Goal: Task Accomplishment & Management: Use online tool/utility

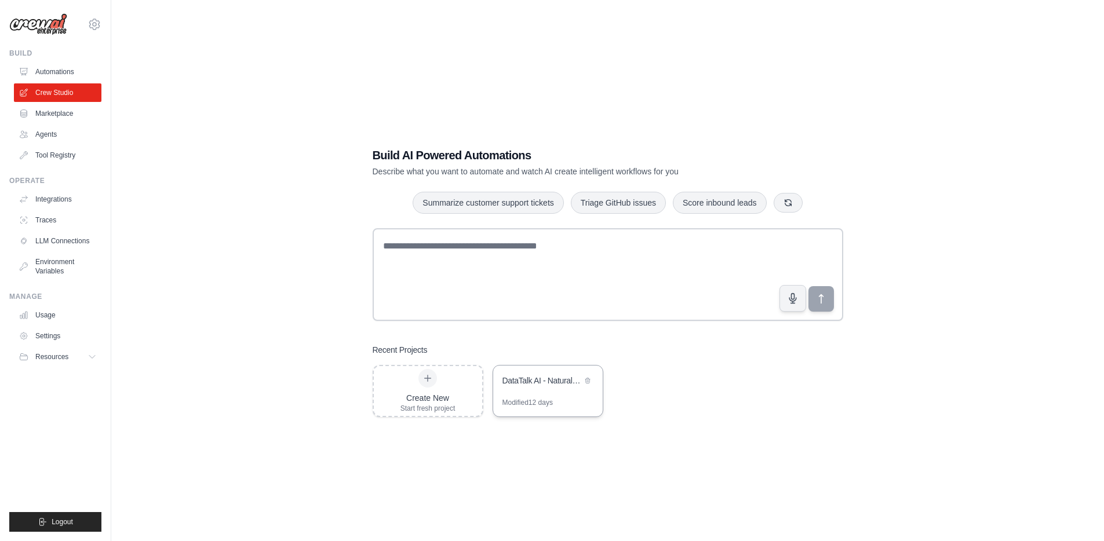
click at [573, 392] on div "DataTalk AI - Natural Language Data Analytics" at bounding box center [548, 382] width 110 height 32
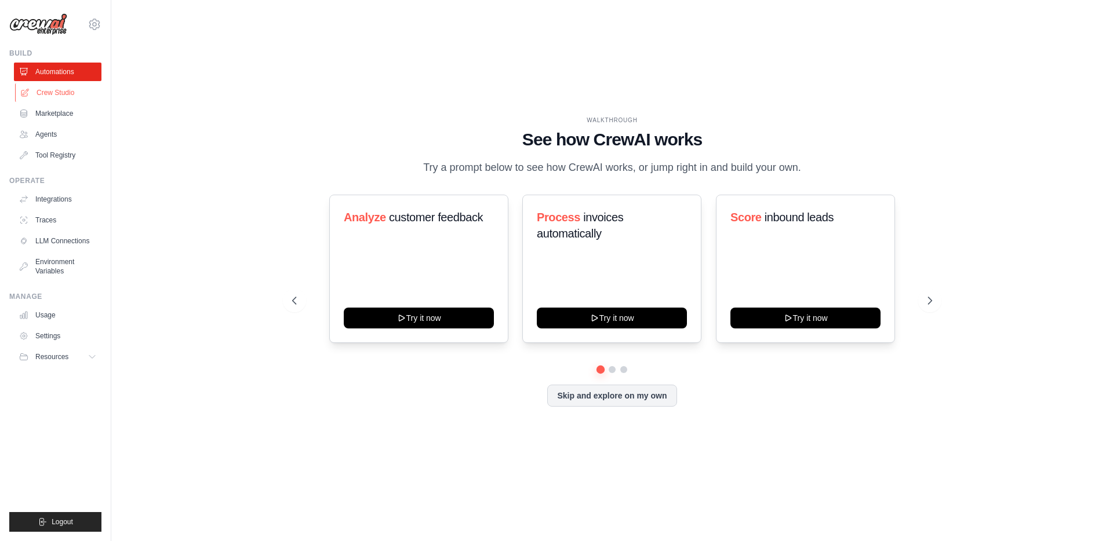
click at [59, 92] on link "Crew Studio" at bounding box center [59, 92] width 88 height 19
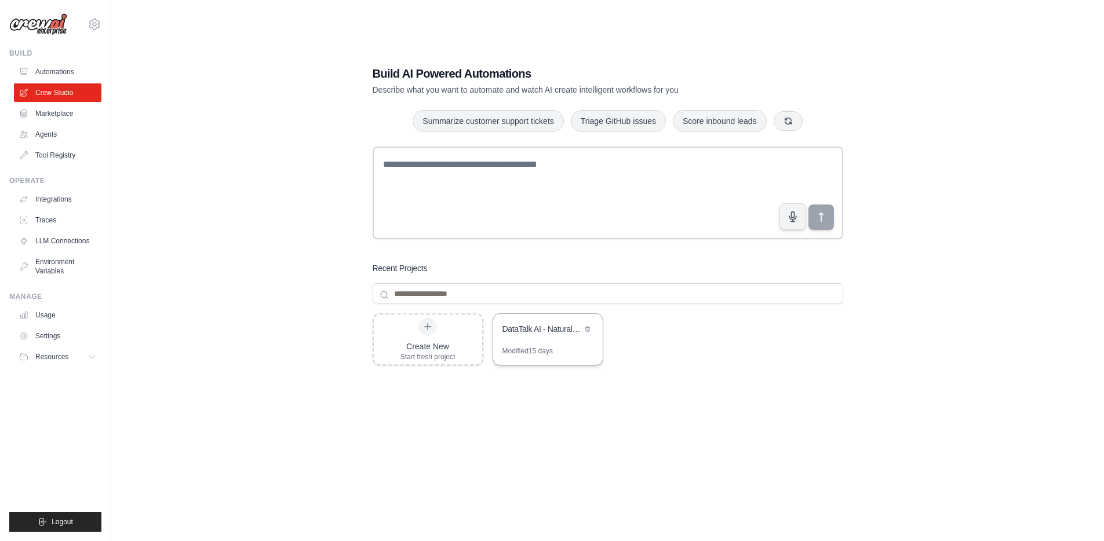
click at [525, 347] on div "Modified 15 days" at bounding box center [527, 351] width 50 height 9
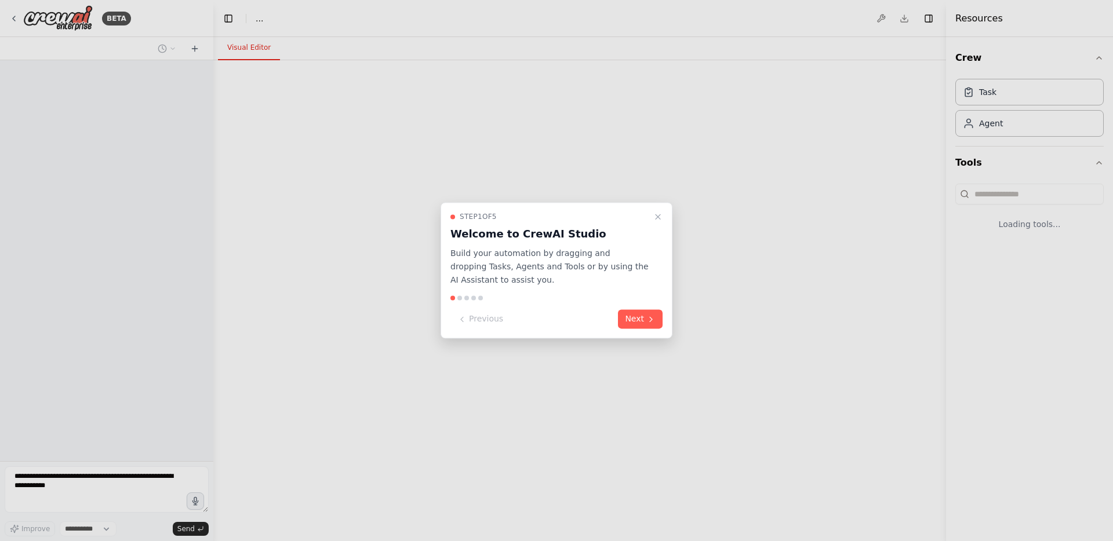
select select "****"
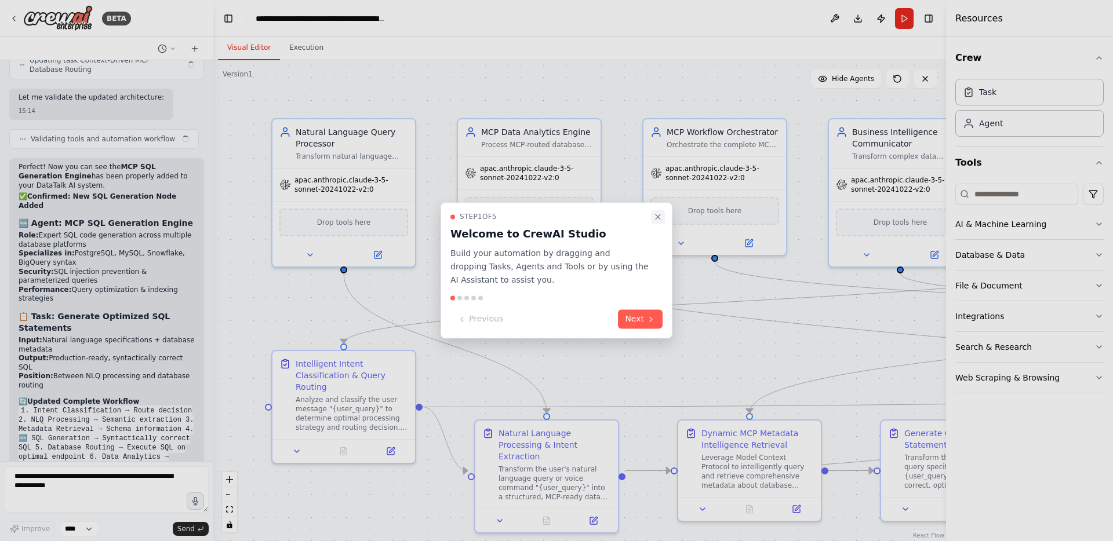
scroll to position [12229, 0]
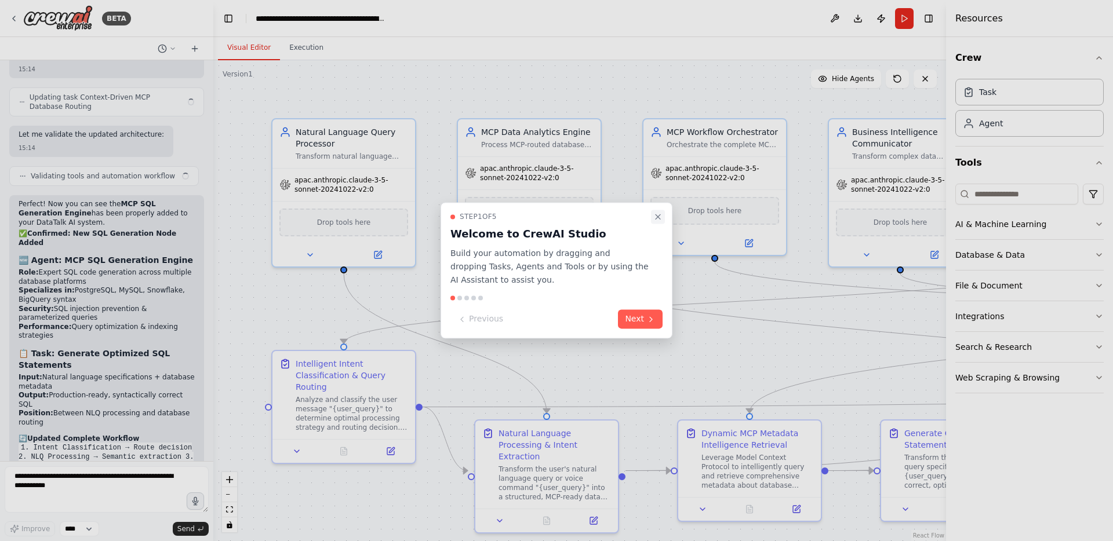
click at [658, 214] on icon "Close walkthrough" at bounding box center [657, 216] width 9 height 9
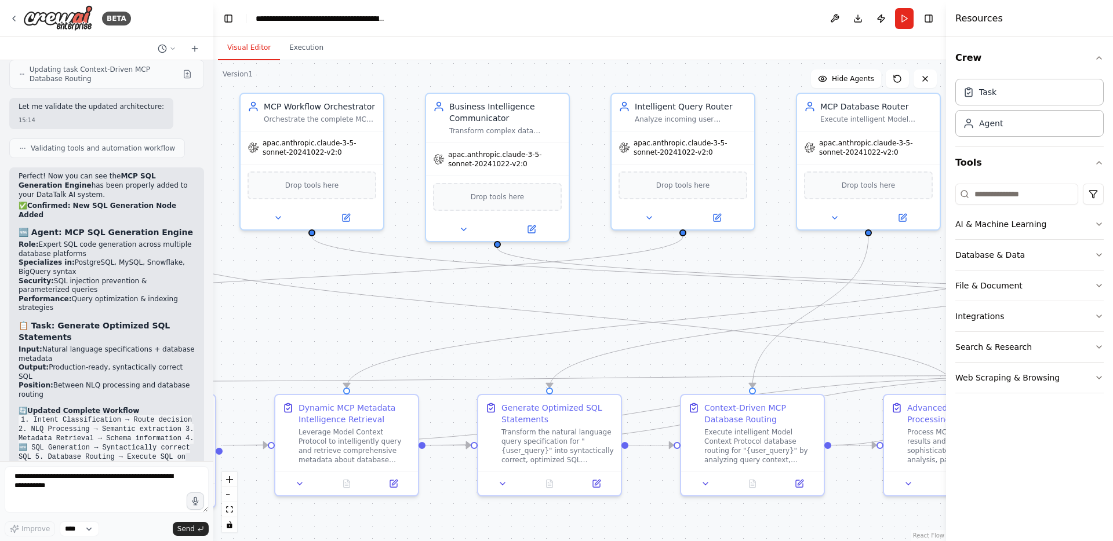
drag, startPoint x: 722, startPoint y: 354, endPoint x: 326, endPoint y: 329, distance: 396.0
click at [326, 329] on div ".deletable-edge-delete-btn { width: 20px; height: 20px; border: 0px solid #ffff…" at bounding box center [579, 300] width 733 height 481
click at [859, 19] on button "Download" at bounding box center [857, 18] width 19 height 21
